Goal: Task Accomplishment & Management: Use online tool/utility

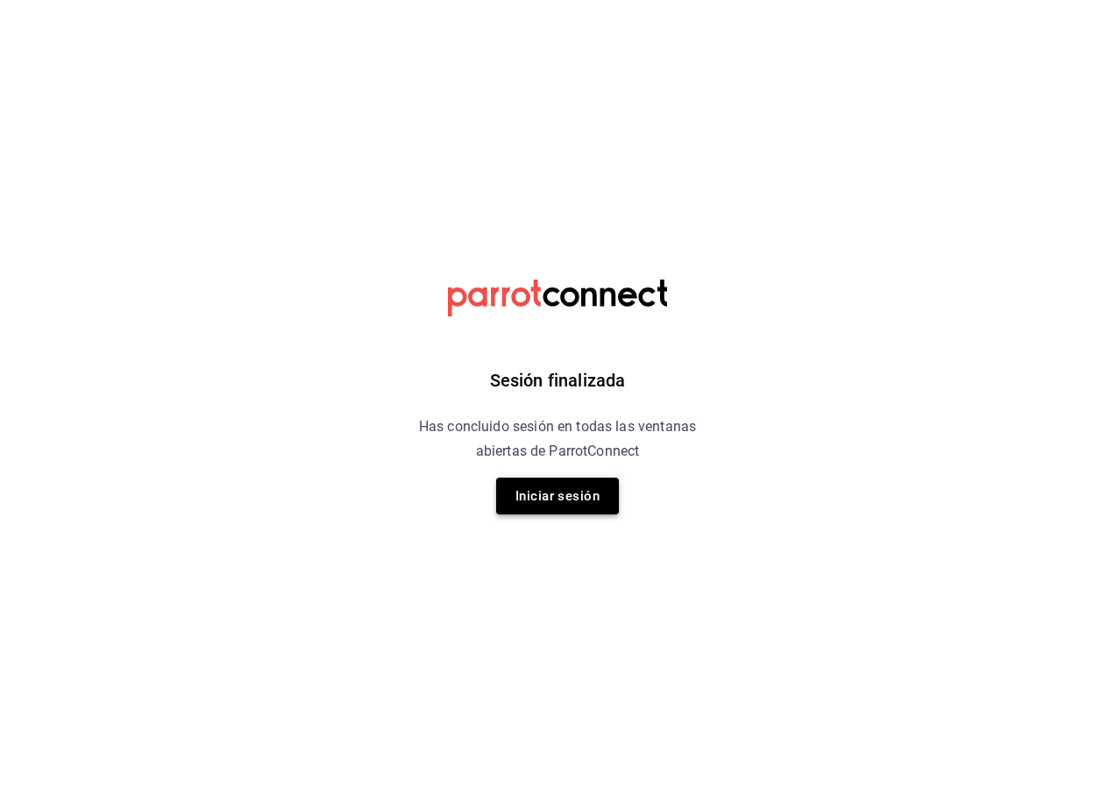
click at [526, 491] on button "Iniciar sesión" at bounding box center [557, 496] width 123 height 37
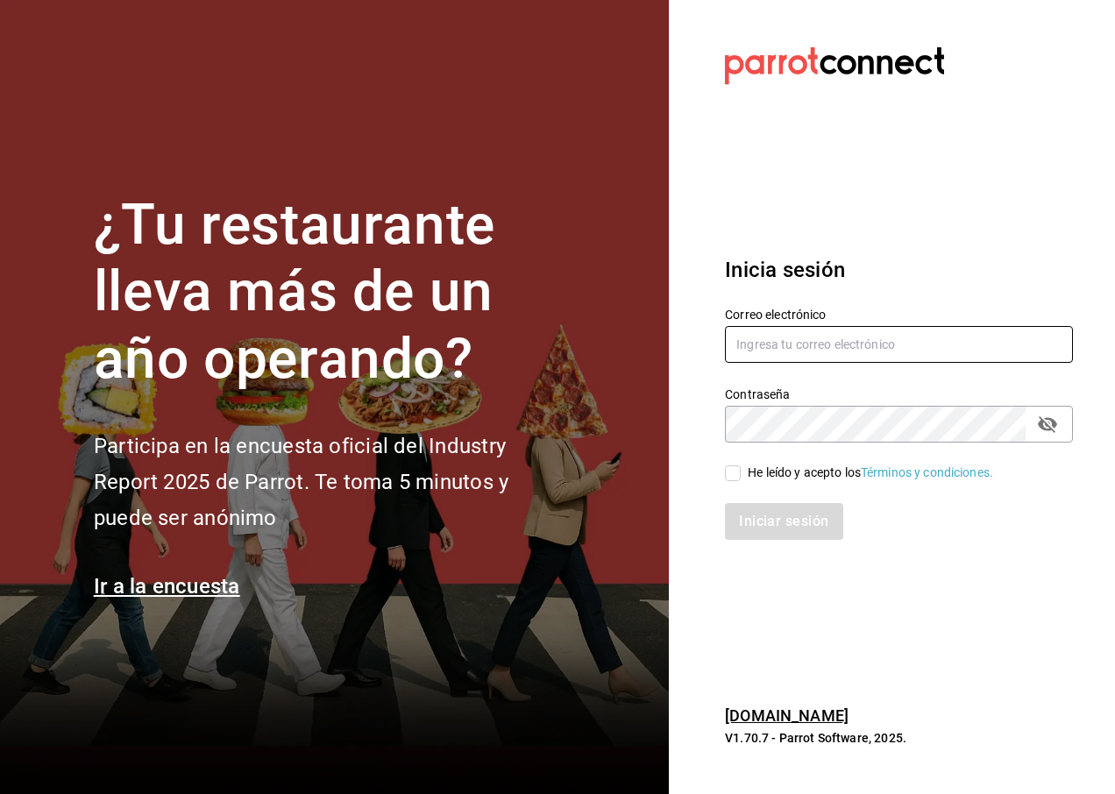
type input "[EMAIL_ADDRESS][DOMAIN_NAME]"
click at [726, 469] on input "He leído y acepto los Términos y condiciones." at bounding box center [733, 473] width 16 height 16
checkbox input "true"
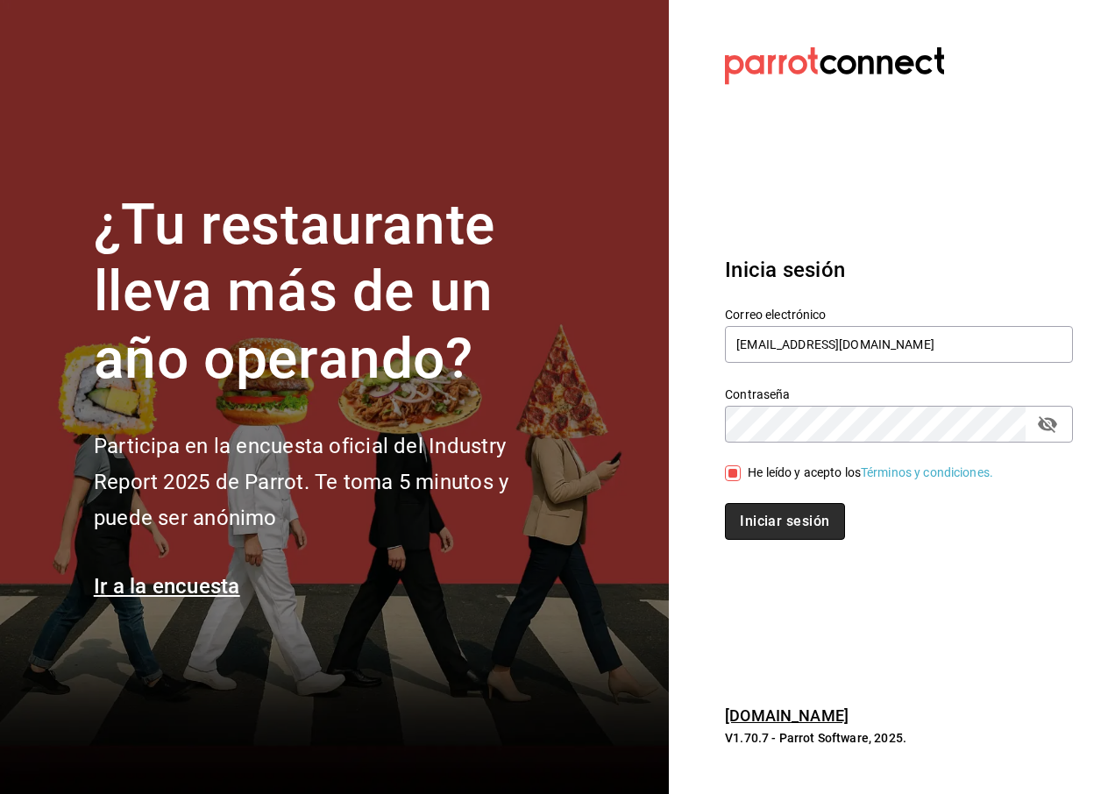
click at [742, 508] on button "Iniciar sesión" at bounding box center [784, 521] width 119 height 37
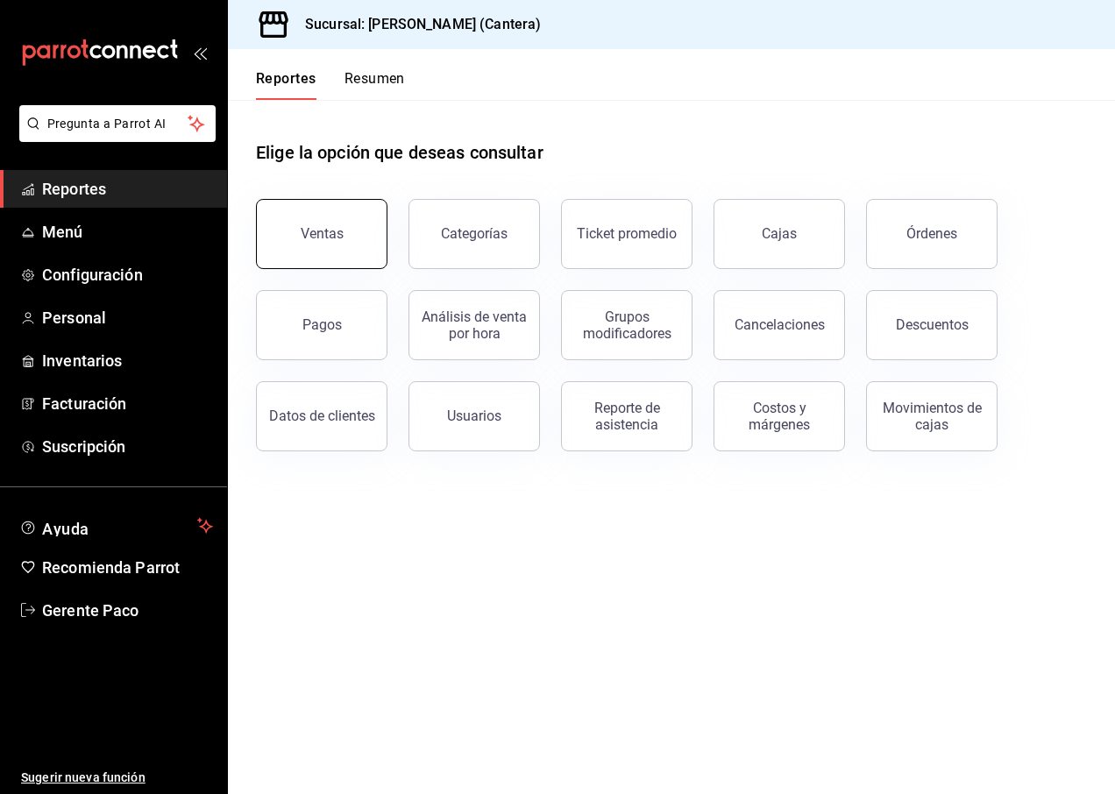
click at [360, 248] on button "Ventas" at bounding box center [321, 234] width 131 height 70
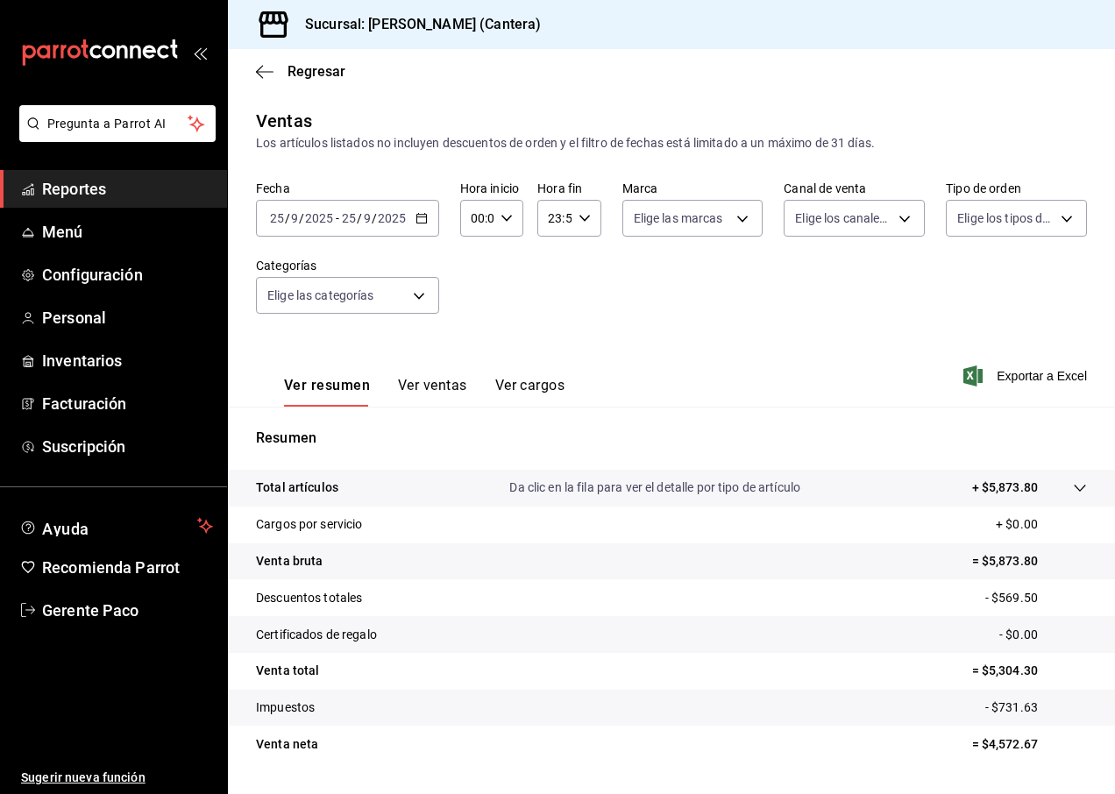
click at [365, 221] on input "9" at bounding box center [367, 218] width 9 height 14
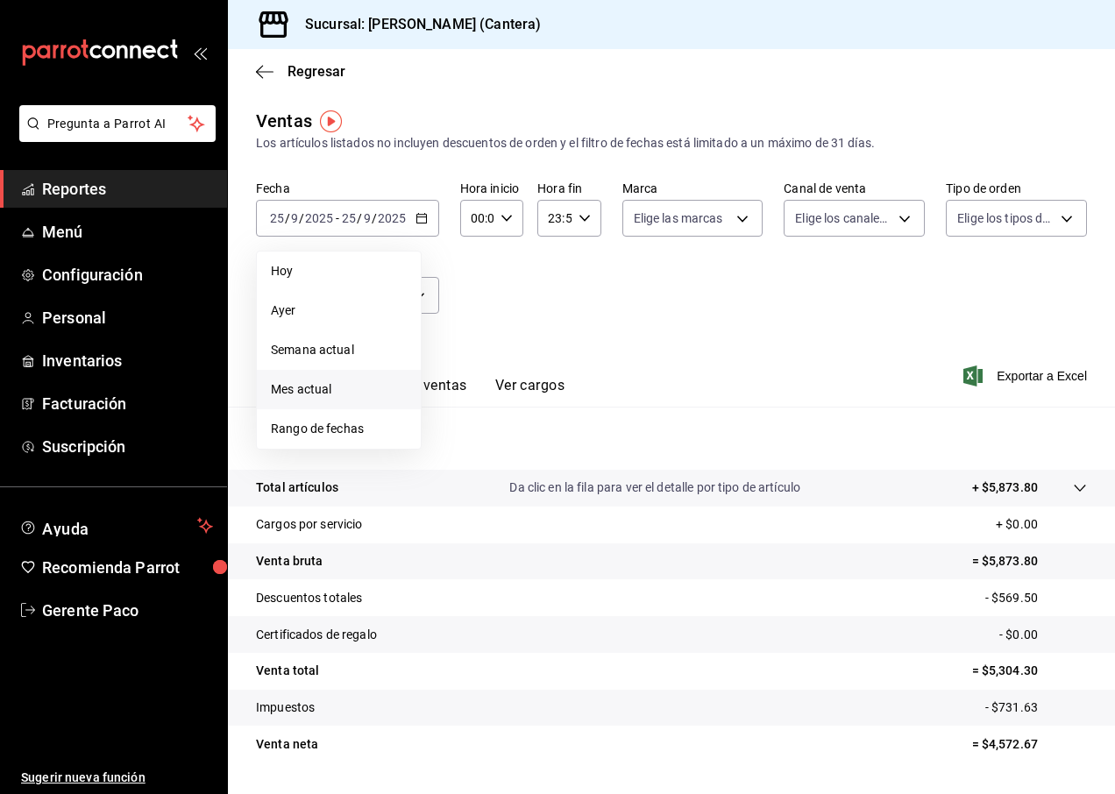
click at [320, 388] on span "Mes actual" at bounding box center [339, 389] width 136 height 18
